Goal: Task Accomplishment & Management: Complete application form

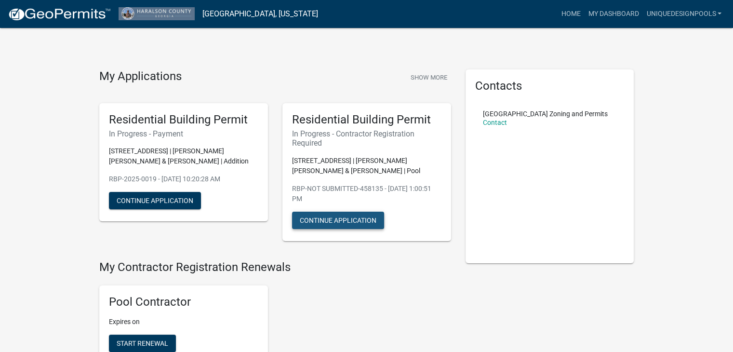
click at [335, 216] on button "Continue Application" at bounding box center [338, 220] width 92 height 17
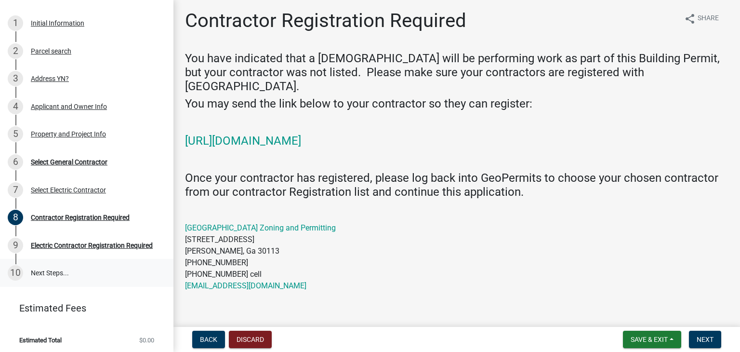
scroll to position [97, 0]
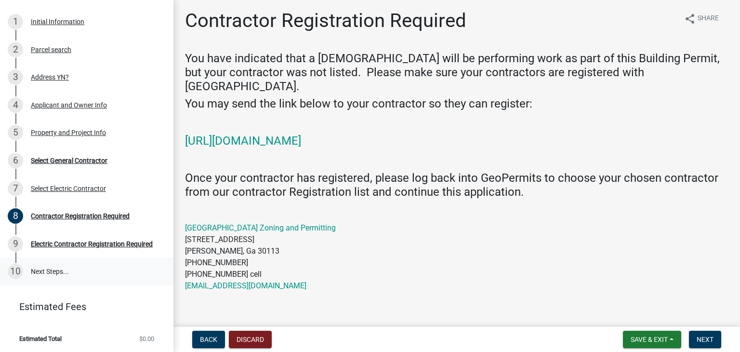
click at [60, 277] on link "10 Next Steps..." at bounding box center [86, 271] width 173 height 28
click at [52, 240] on div "Electric Contractor Registration Required" at bounding box center [92, 243] width 122 height 7
click at [714, 338] on button "Next" at bounding box center [705, 339] width 32 height 17
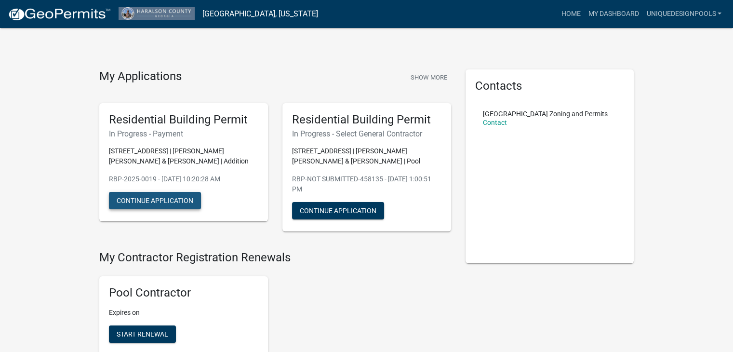
click at [175, 201] on button "Continue Application" at bounding box center [155, 200] width 92 height 17
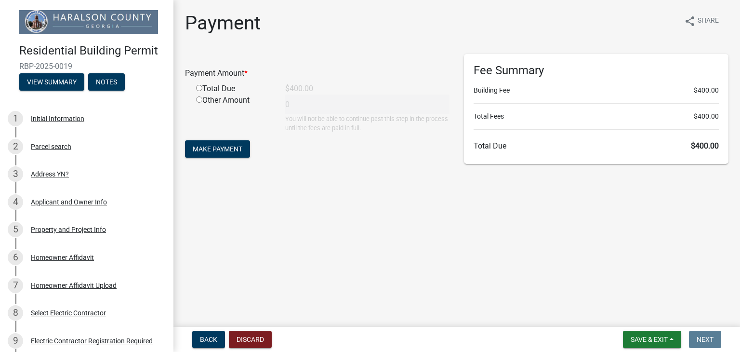
click at [198, 91] on div "Total Due" at bounding box center [233, 89] width 89 height 12
click at [198, 89] on input "radio" at bounding box center [199, 88] width 6 height 6
radio input "true"
type input "400"
click at [224, 147] on span "Make Payment" at bounding box center [218, 149] width 50 height 8
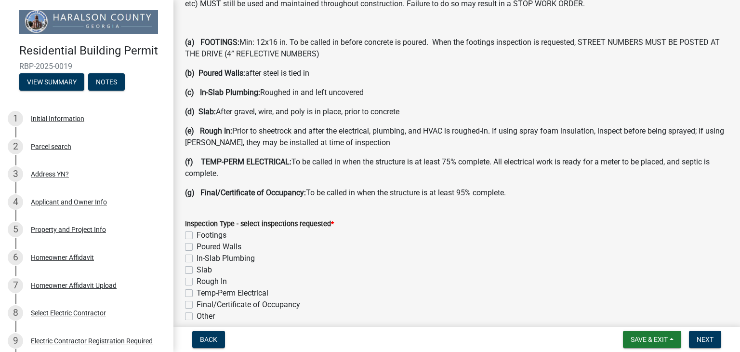
scroll to position [53, 0]
